Goal: Go to known website: Access a specific website the user already knows

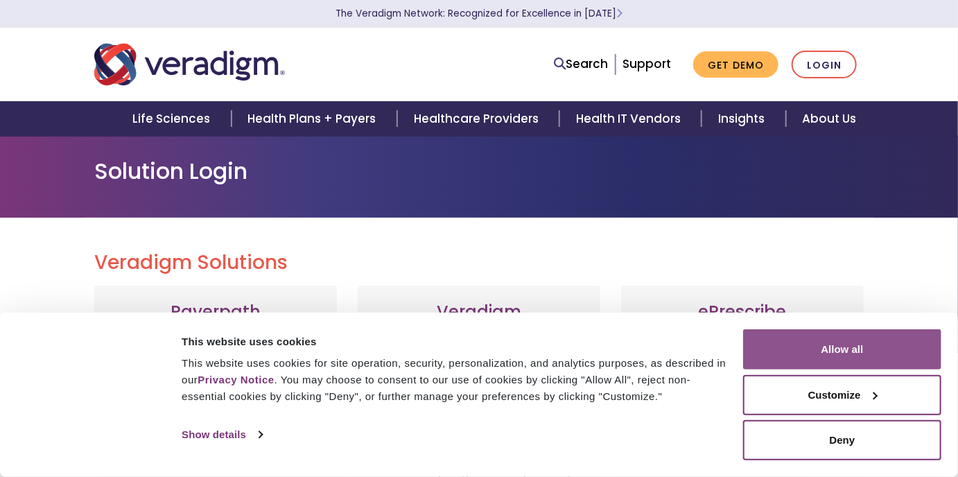
click at [870, 347] on button "Allow all" at bounding box center [842, 349] width 198 height 40
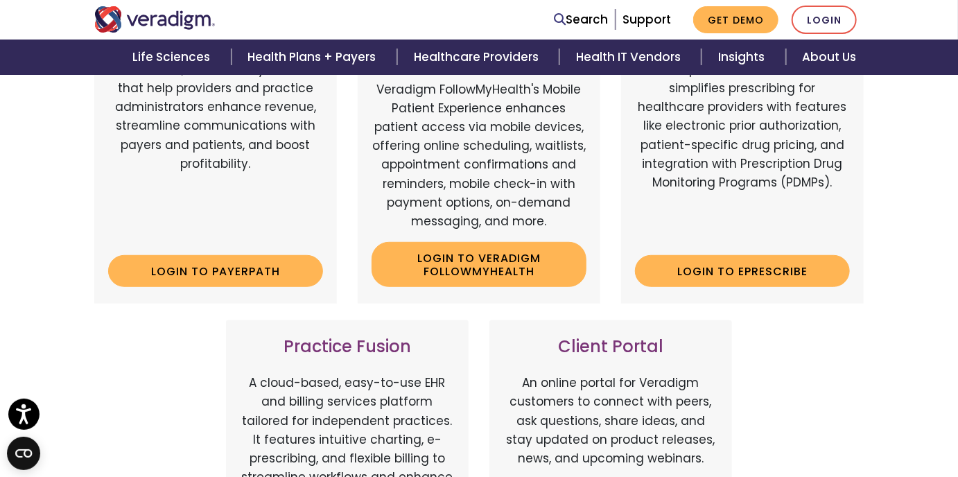
scroll to position [222, 0]
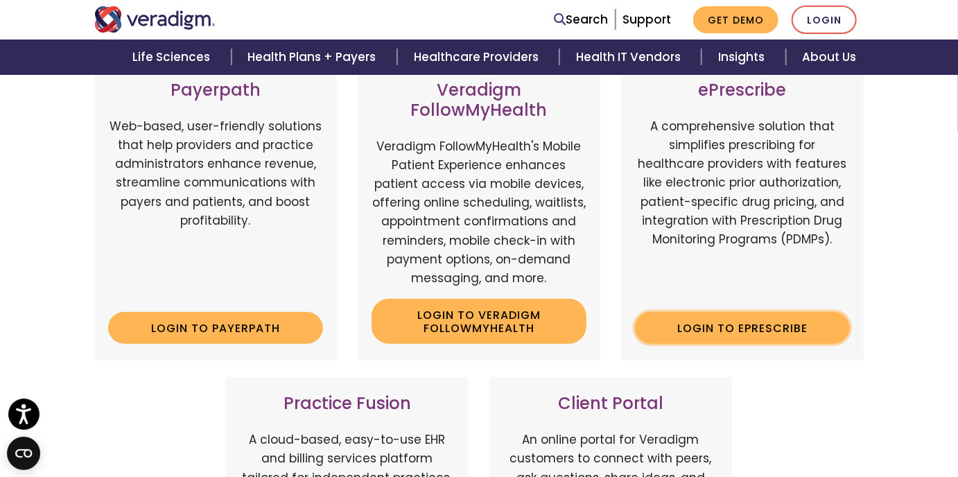
click at [774, 333] on link "Login to ePrescribe" at bounding box center [742, 328] width 215 height 32
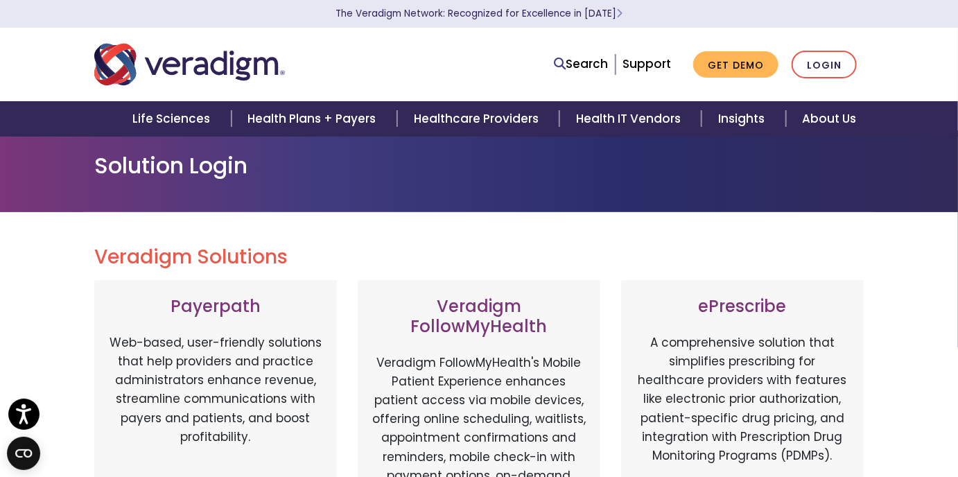
scroll to position [0, 0]
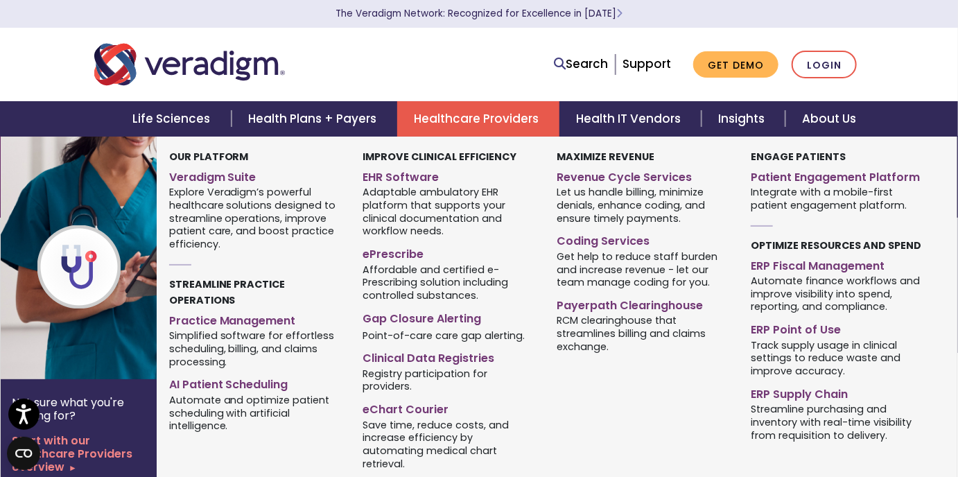
click at [488, 119] on link "Healthcare Providers" at bounding box center [478, 118] width 162 height 35
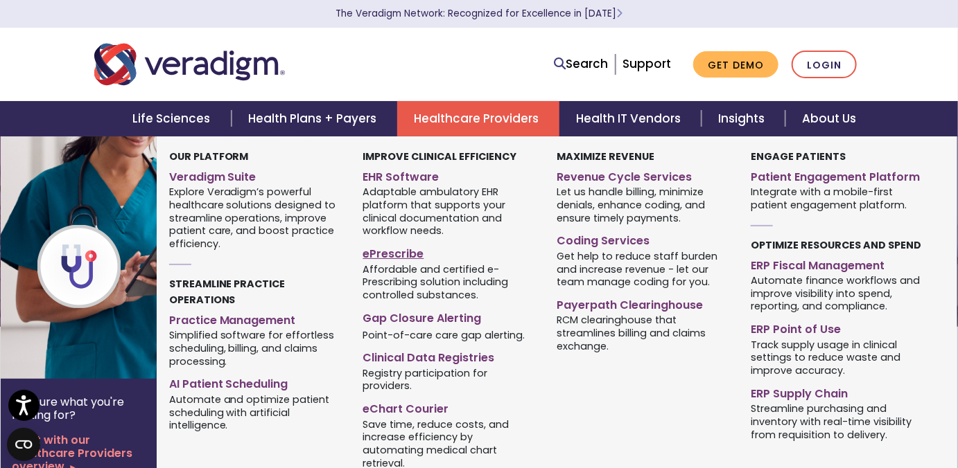
click at [385, 253] on link "ePrescribe" at bounding box center [449, 252] width 173 height 20
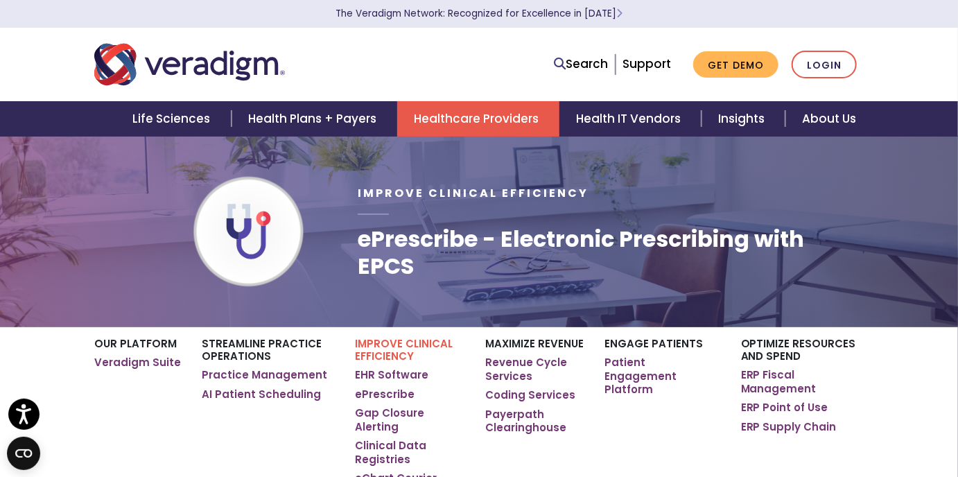
click at [179, 69] on img "Veradigm logo" at bounding box center [189, 65] width 191 height 46
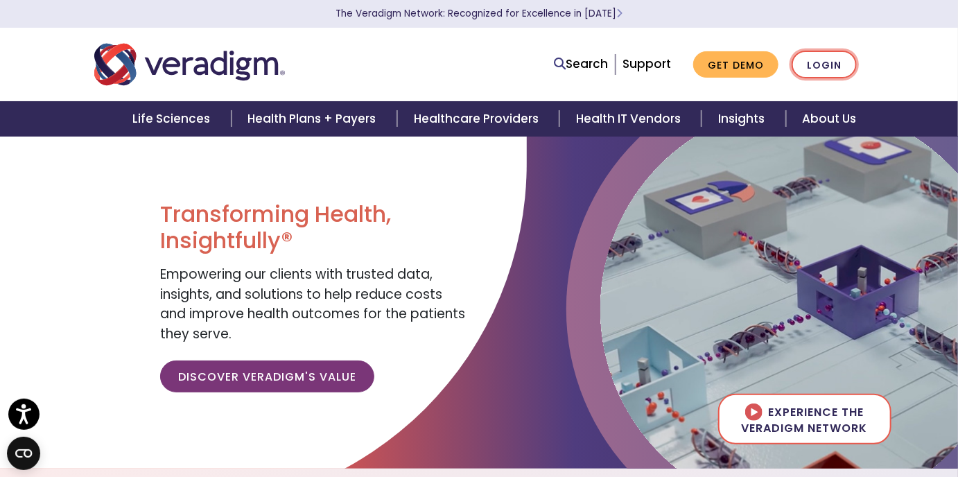
click at [820, 66] on link "Login" at bounding box center [823, 65] width 65 height 28
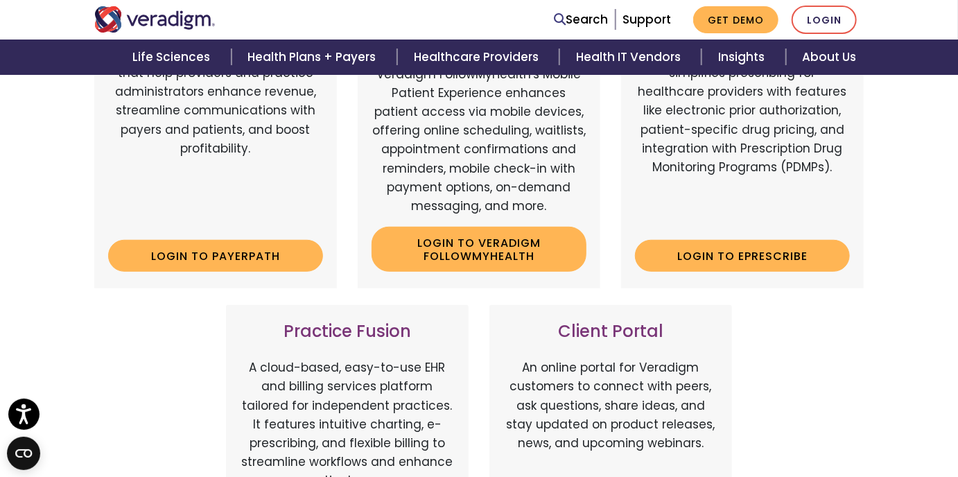
scroll to position [259, 0]
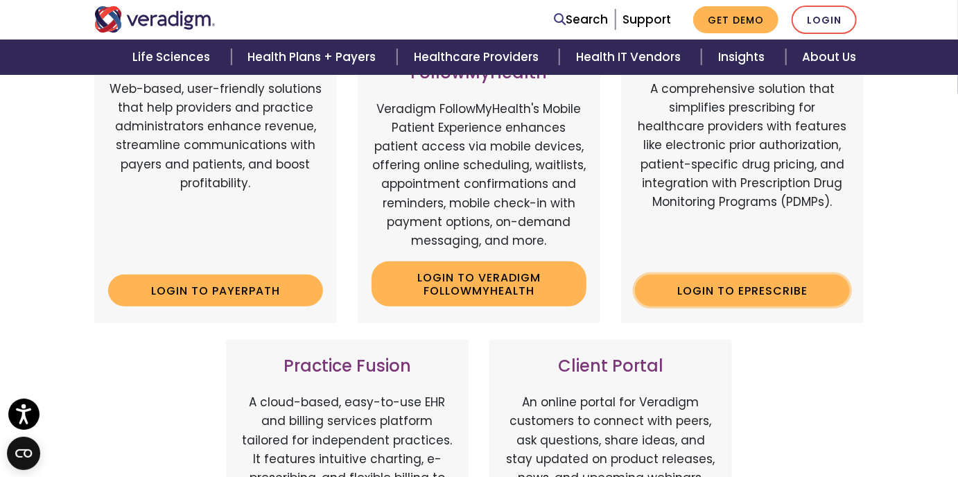
click at [728, 287] on link "Login to ePrescribe" at bounding box center [742, 290] width 215 height 32
